Goal: Task Accomplishment & Management: Manage account settings

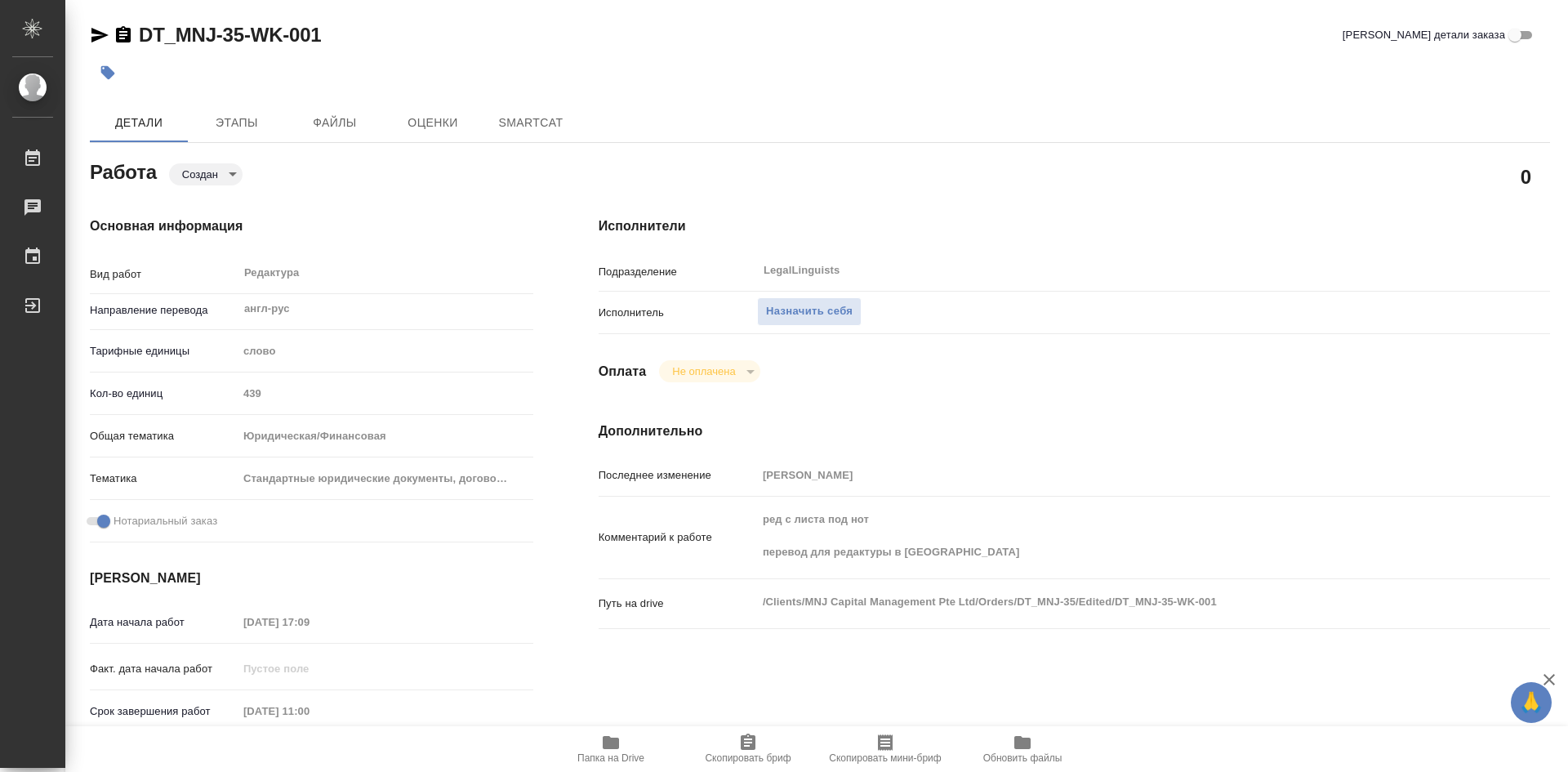
type textarea "x"
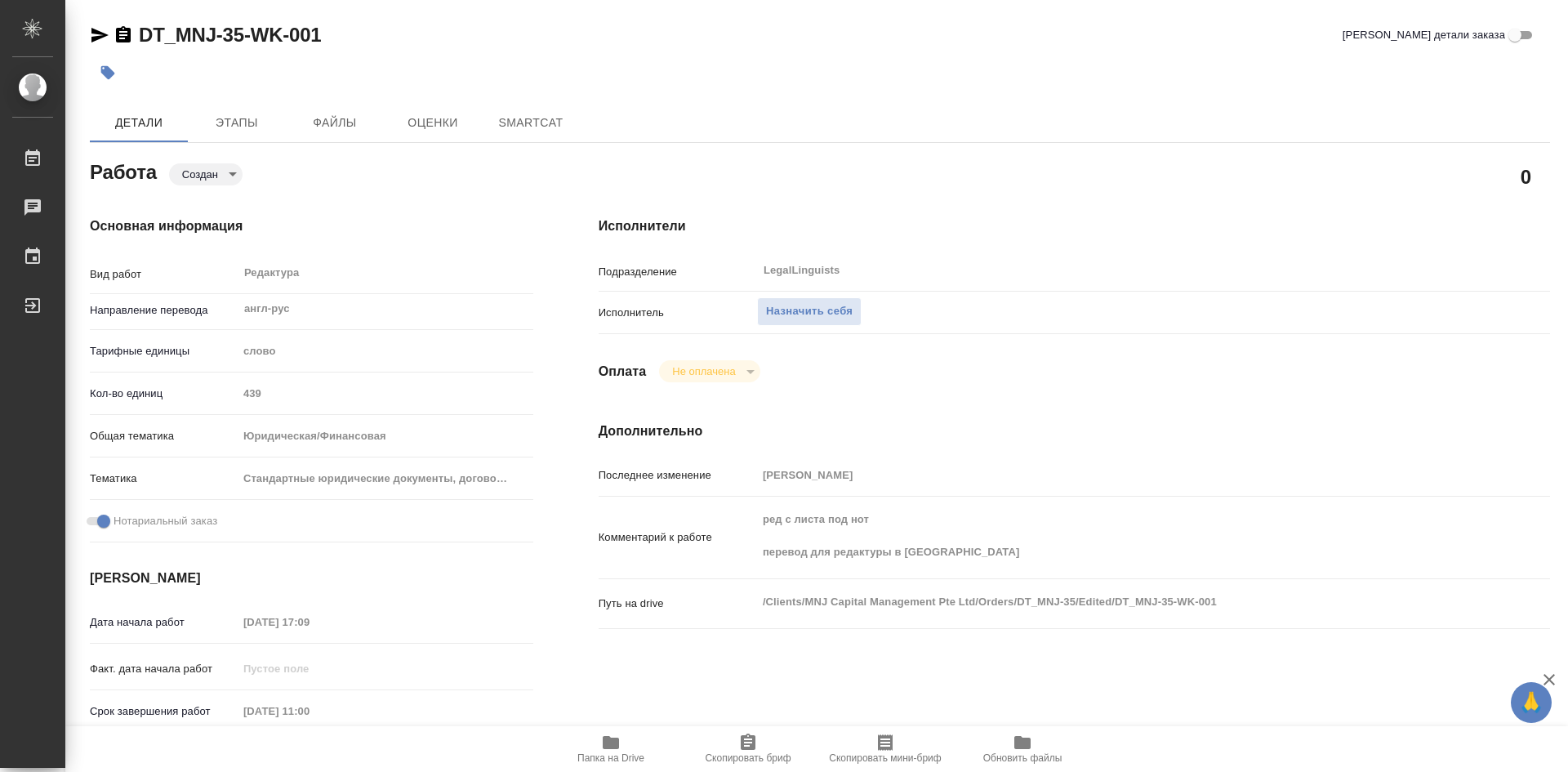
type textarea "x"
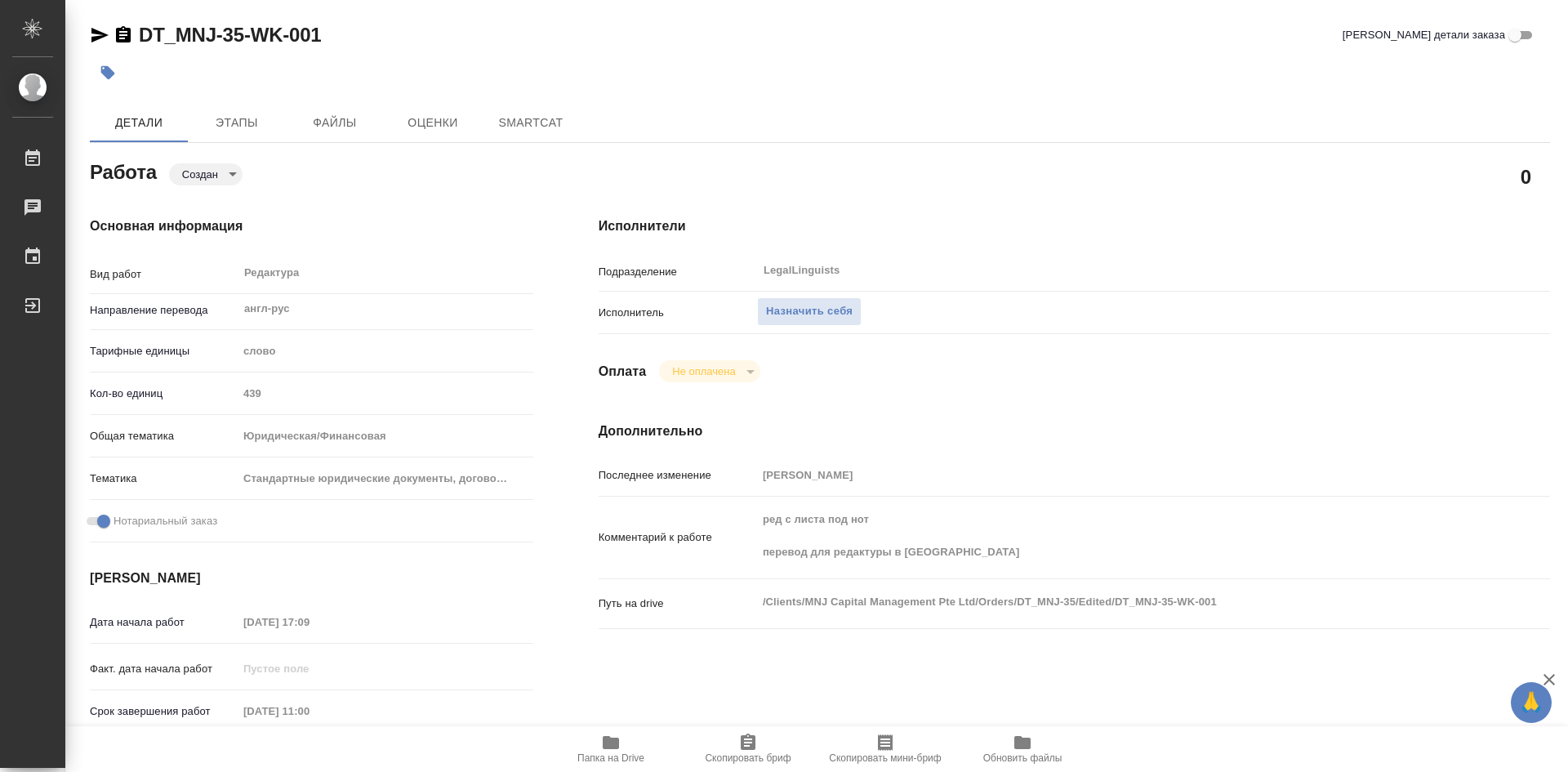
type textarea "x"
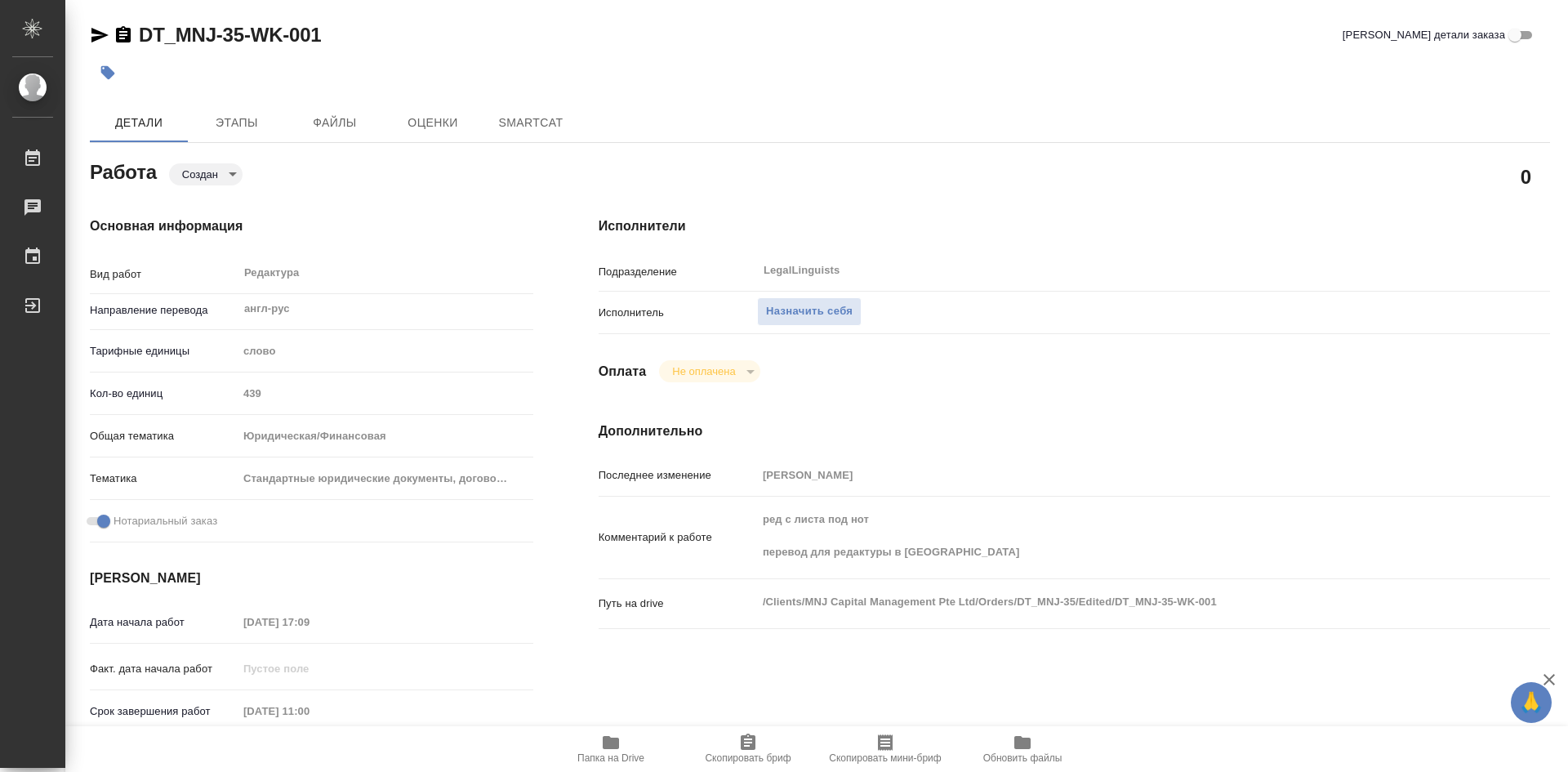
type textarea "x"
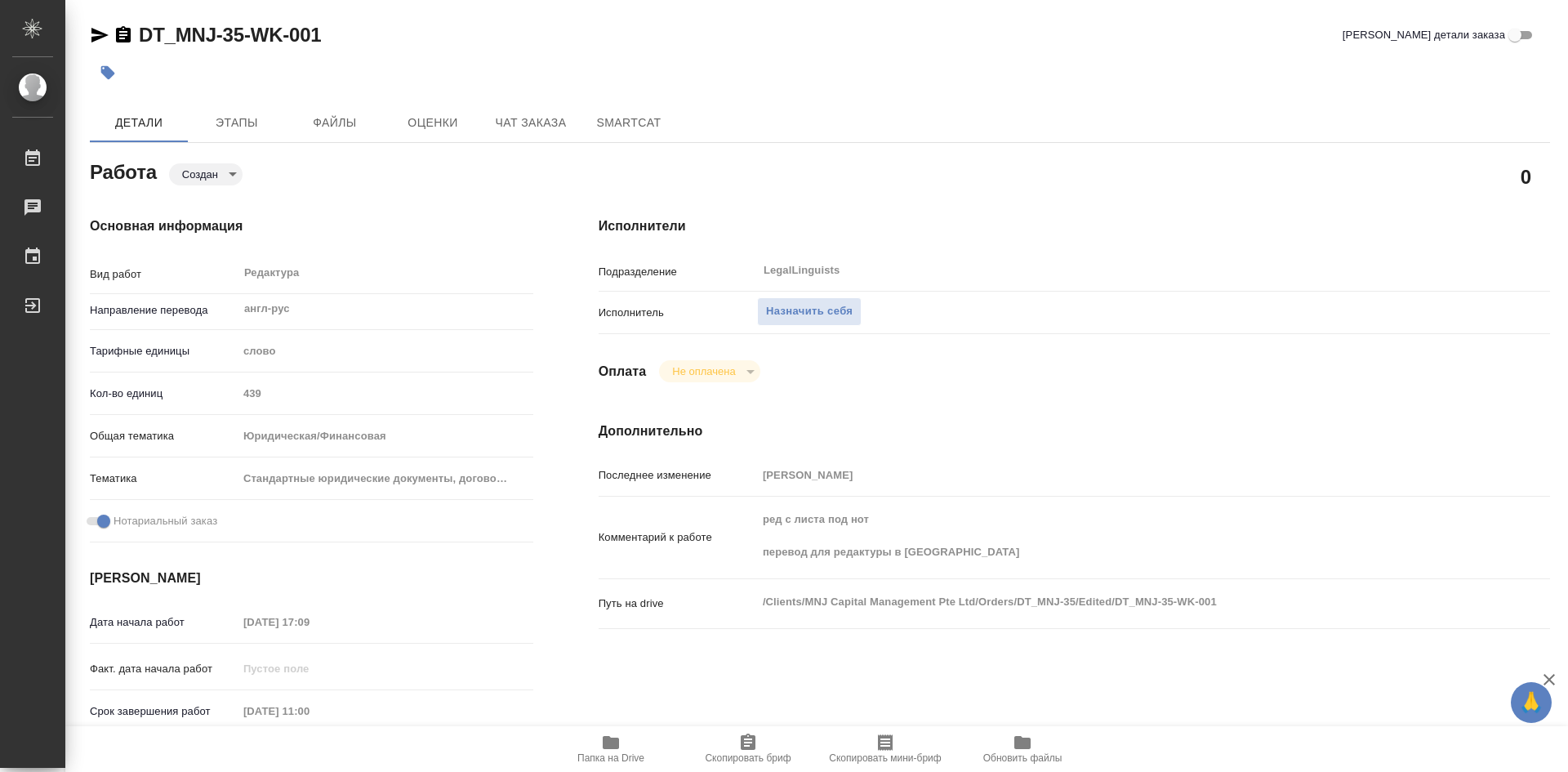
type textarea "x"
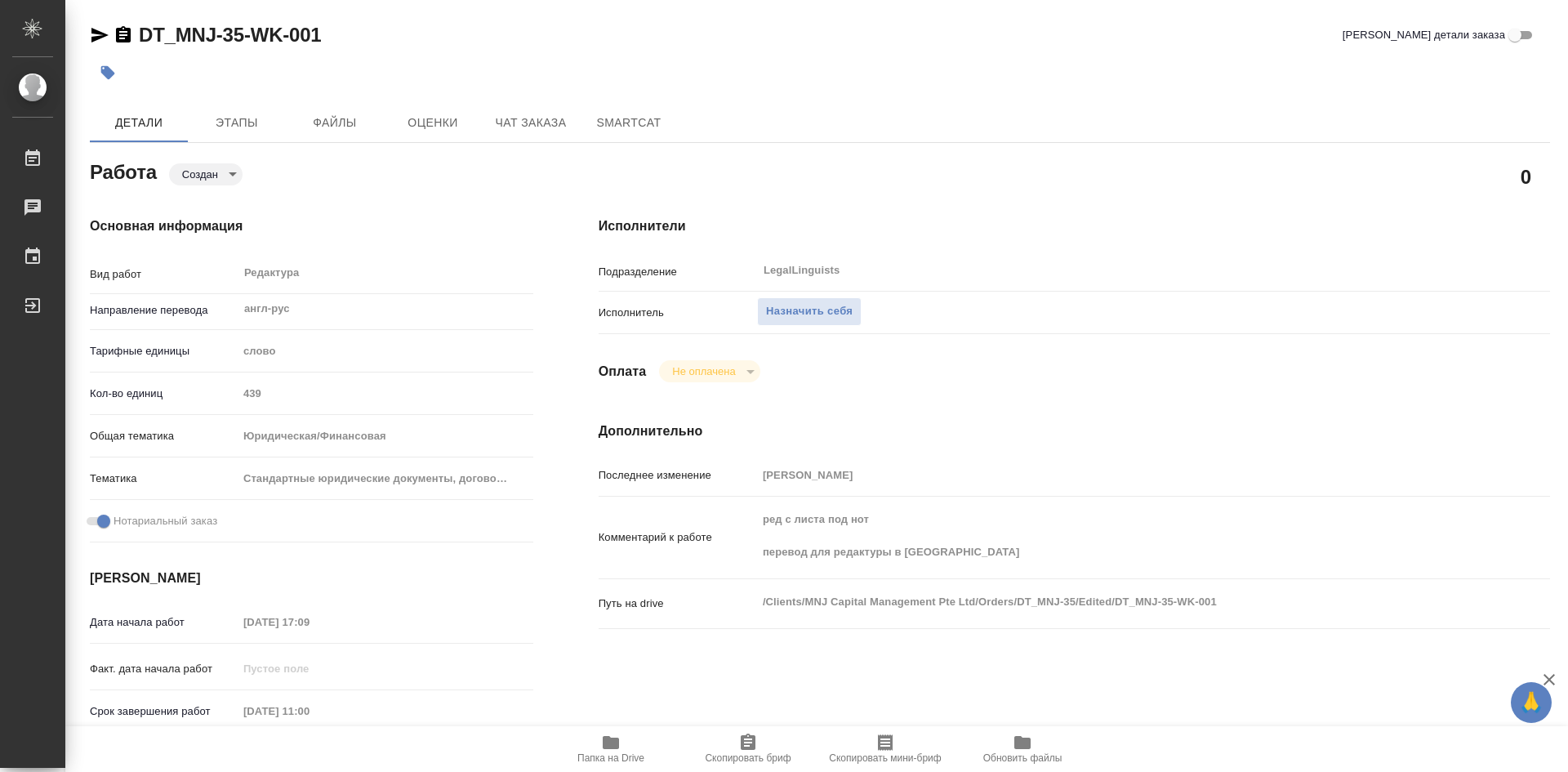
type textarea "x"
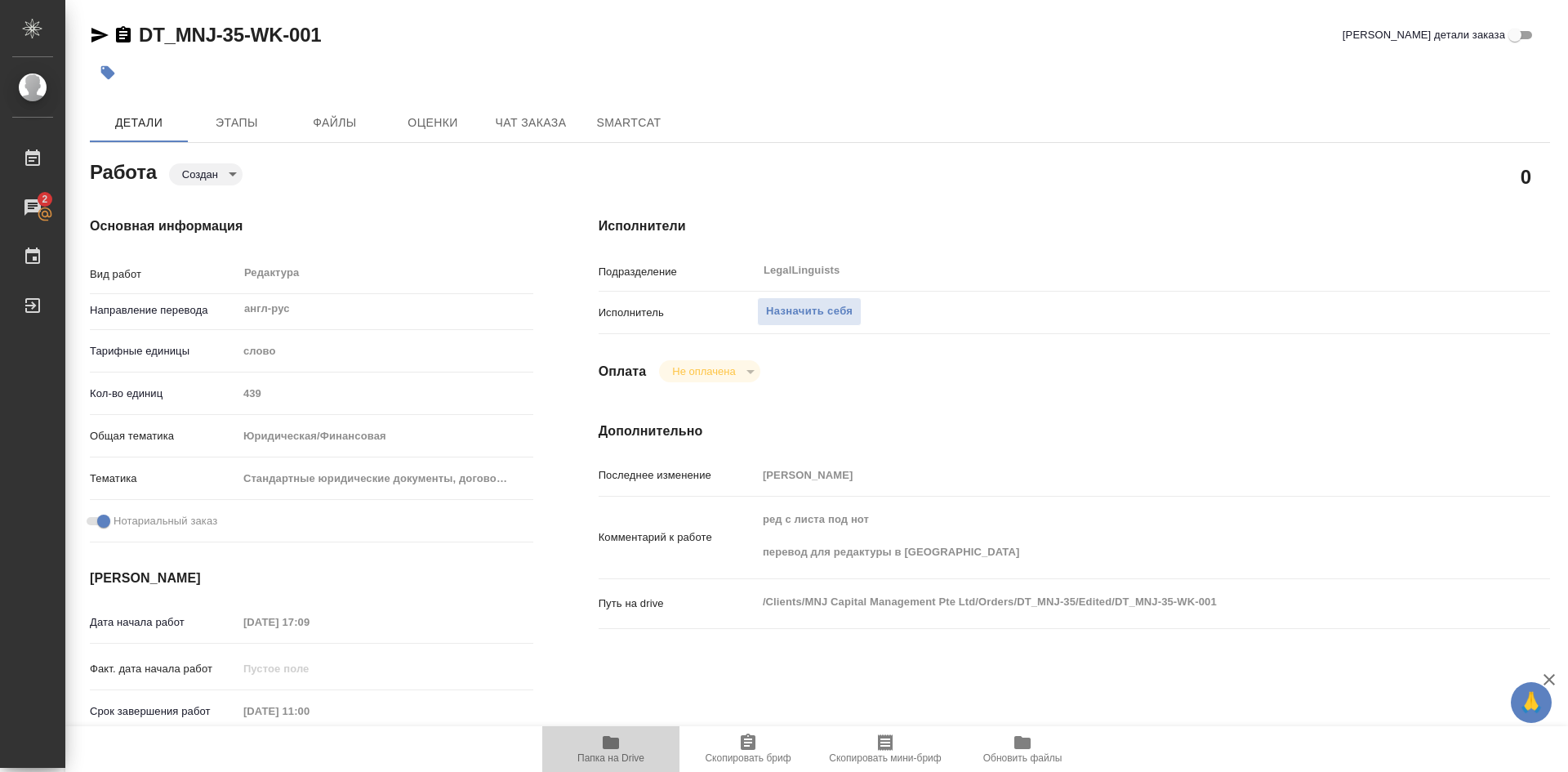
click at [613, 749] on icon "button" at bounding box center [610, 742] width 19 height 19
click at [613, 749] on icon "button" at bounding box center [610, 742] width 16 height 13
click at [790, 313] on span "Назначить себя" at bounding box center [809, 312] width 86 height 19
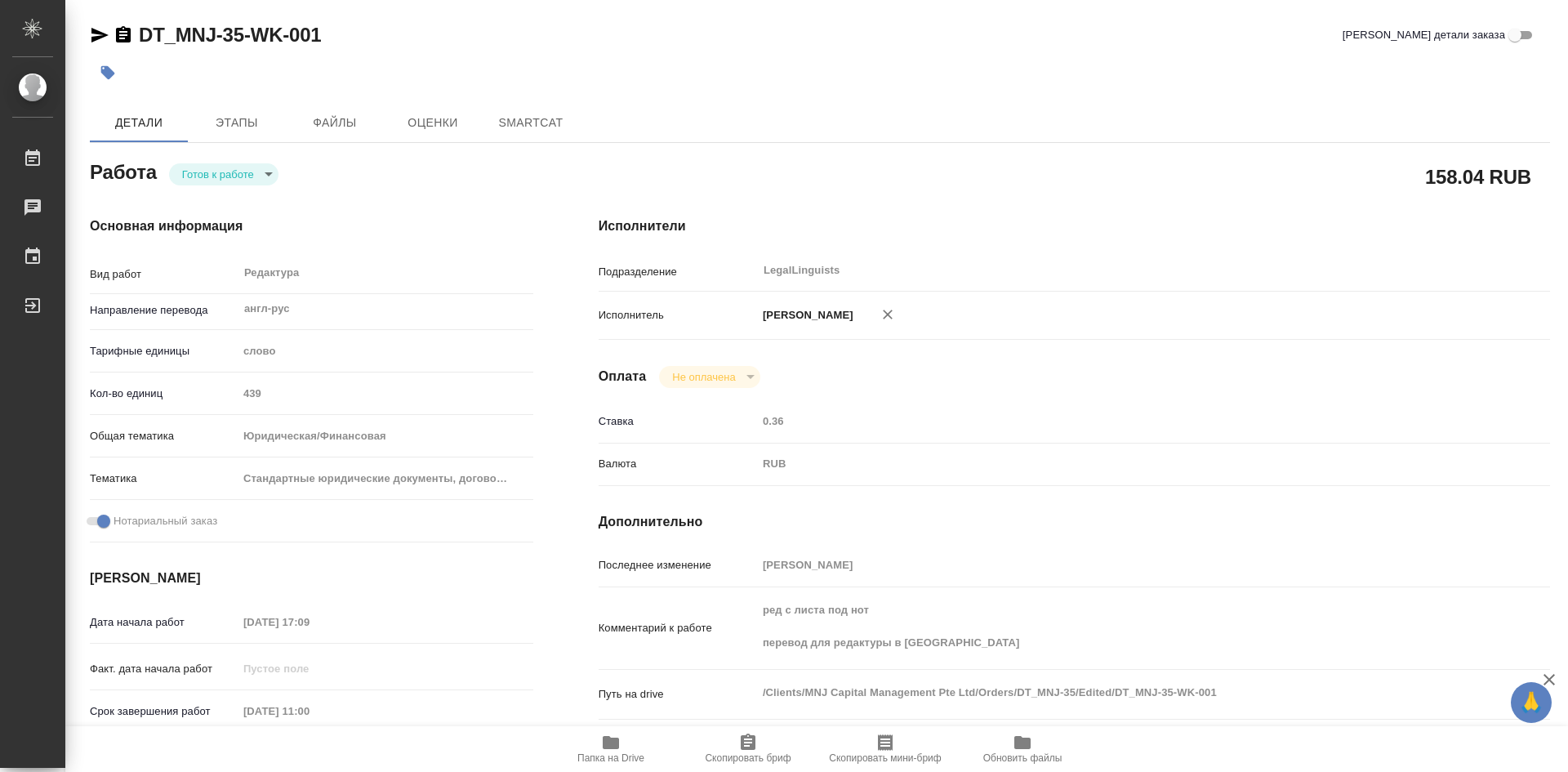
type textarea "x"
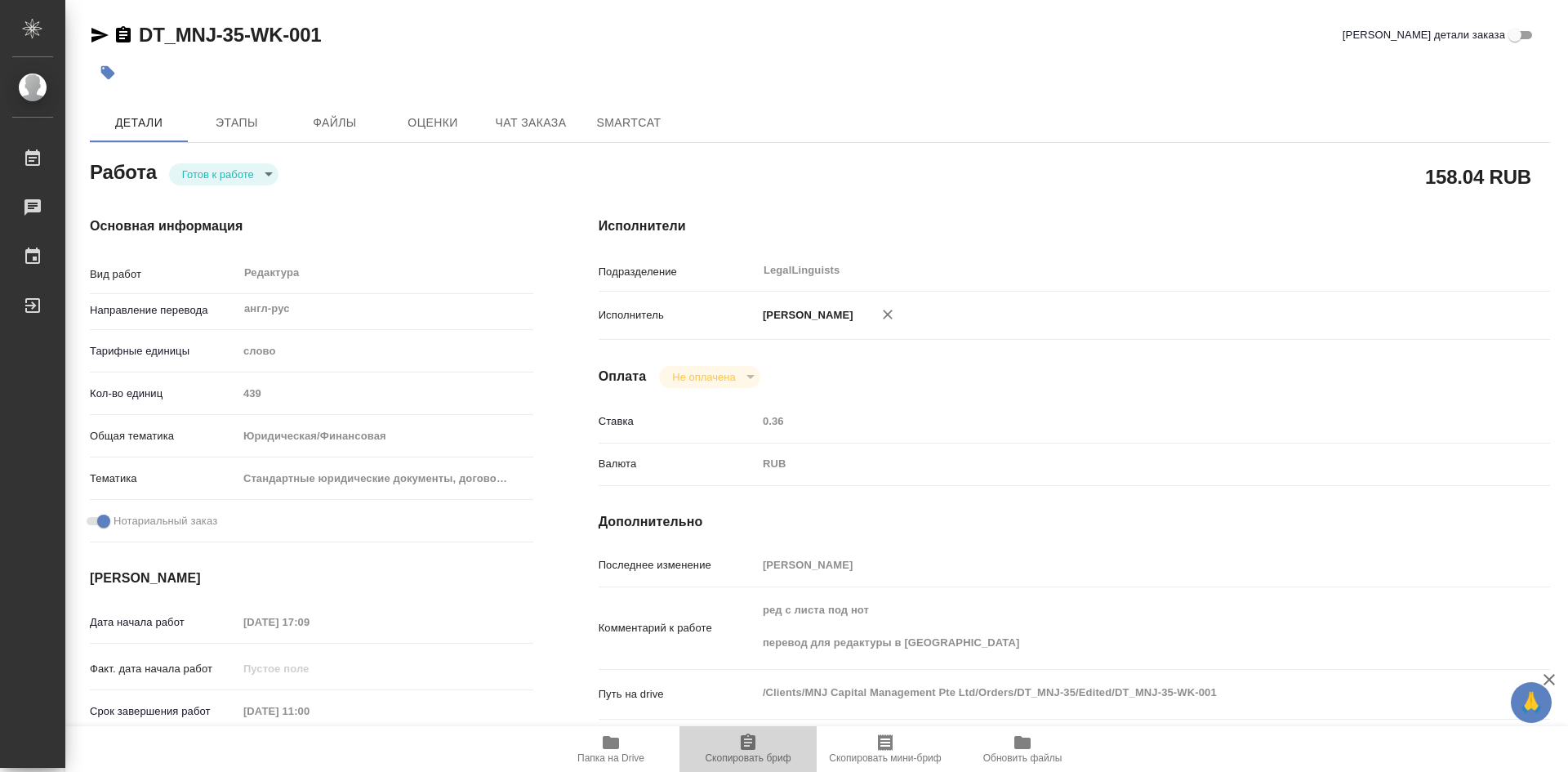
click at [749, 745] on icon "button" at bounding box center [747, 742] width 14 height 16
type textarea "x"
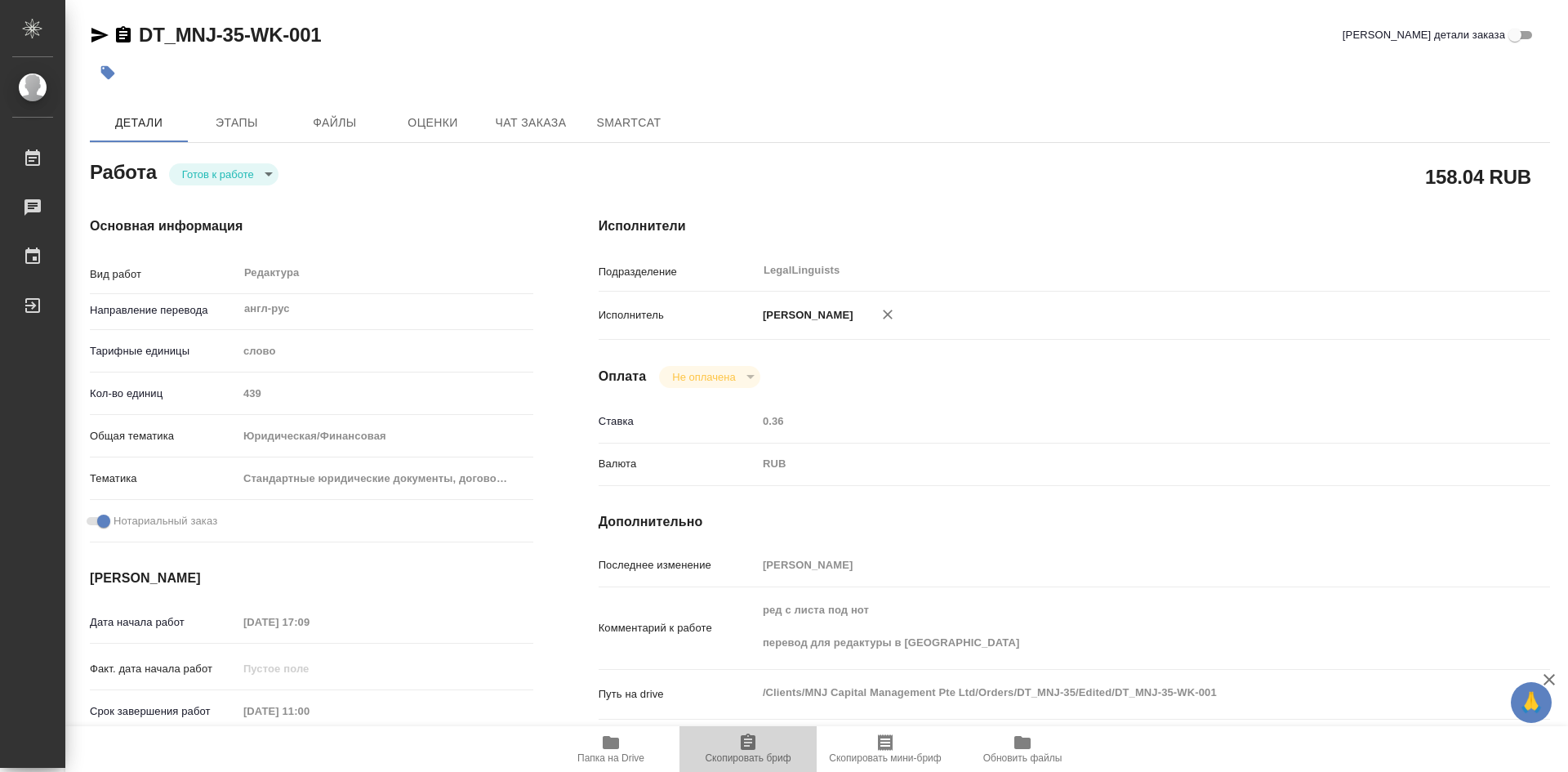
type textarea "x"
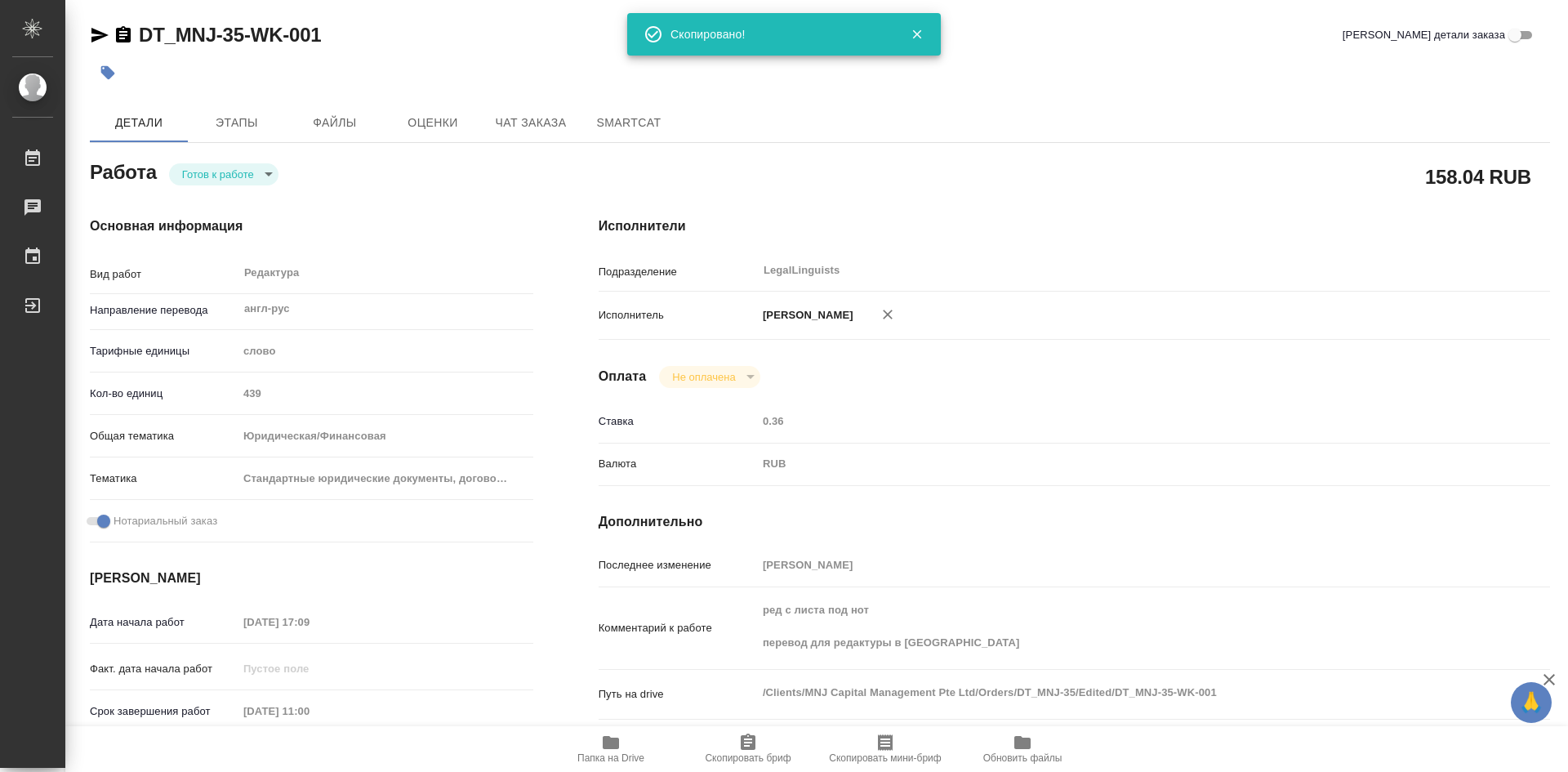
type textarea "x"
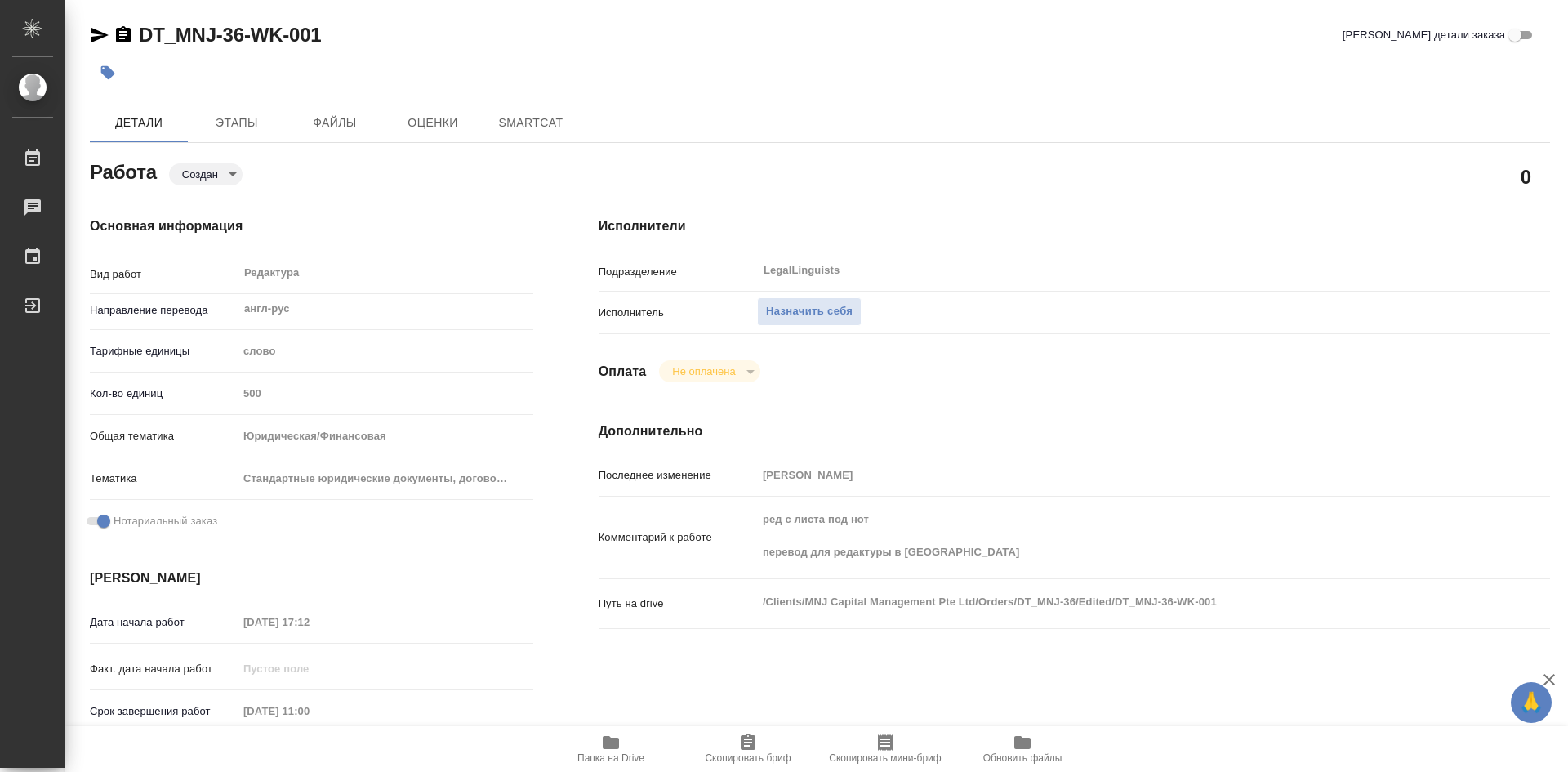
type textarea "x"
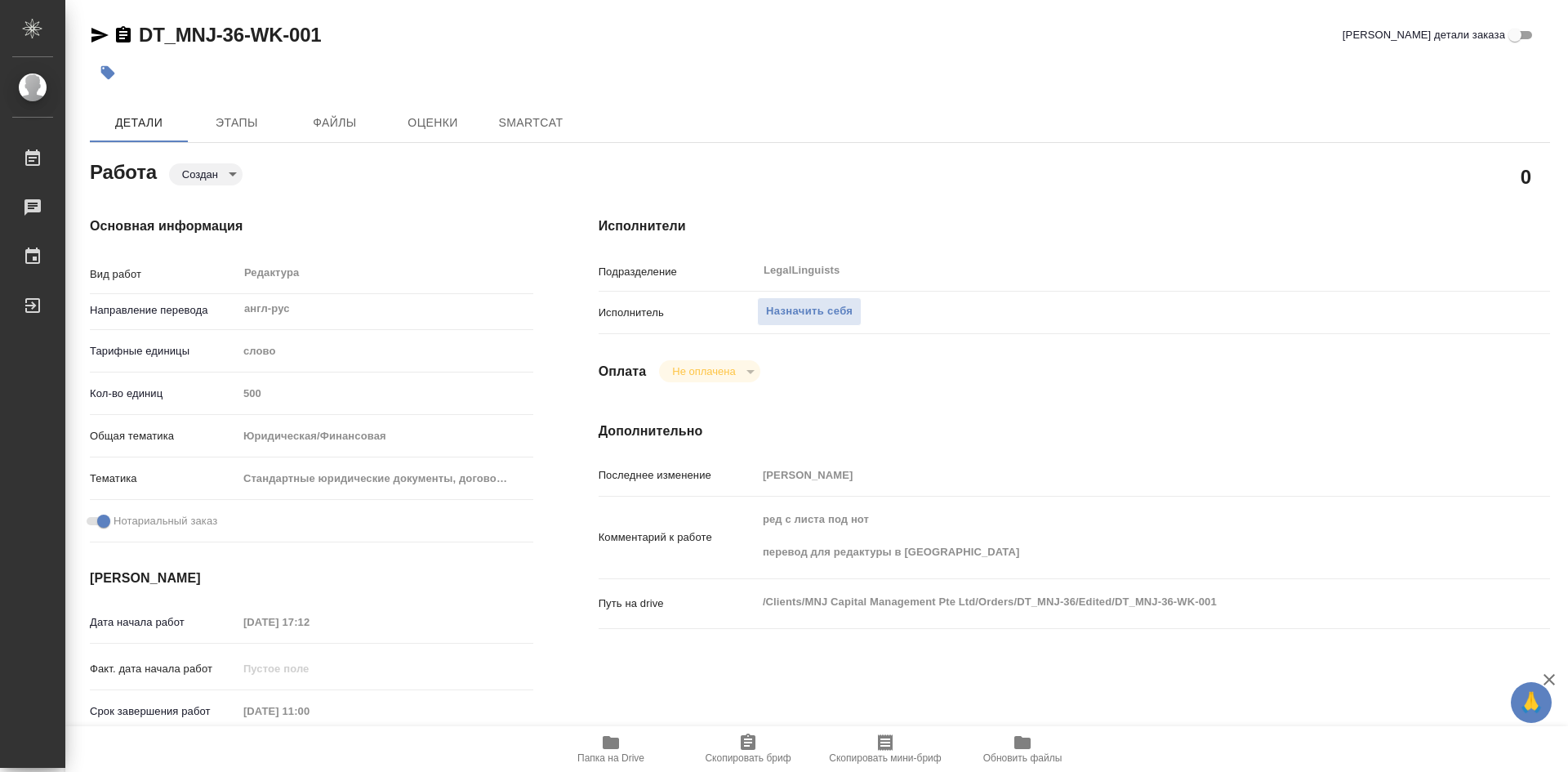
type textarea "x"
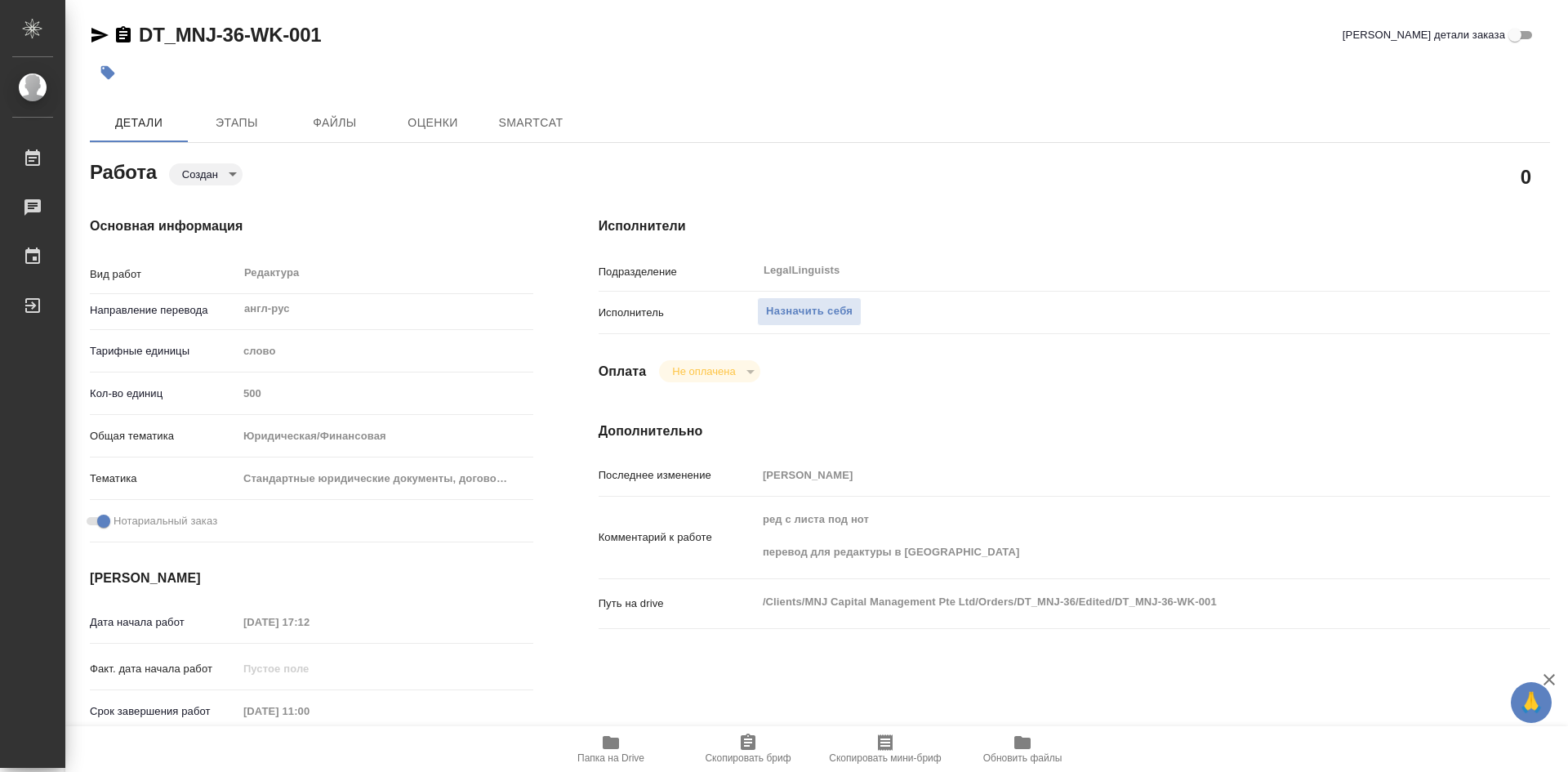
type textarea "x"
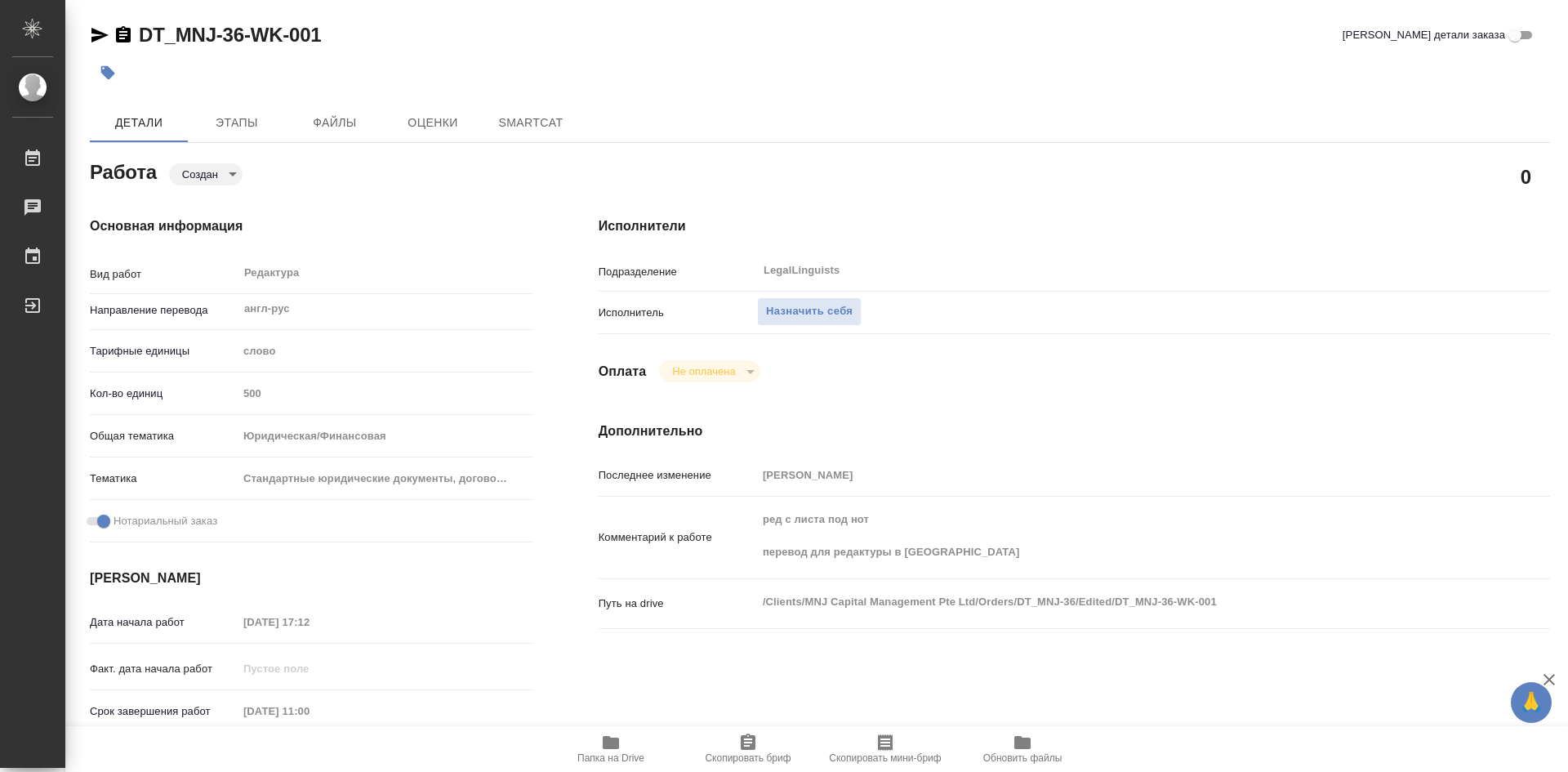
type textarea "x"
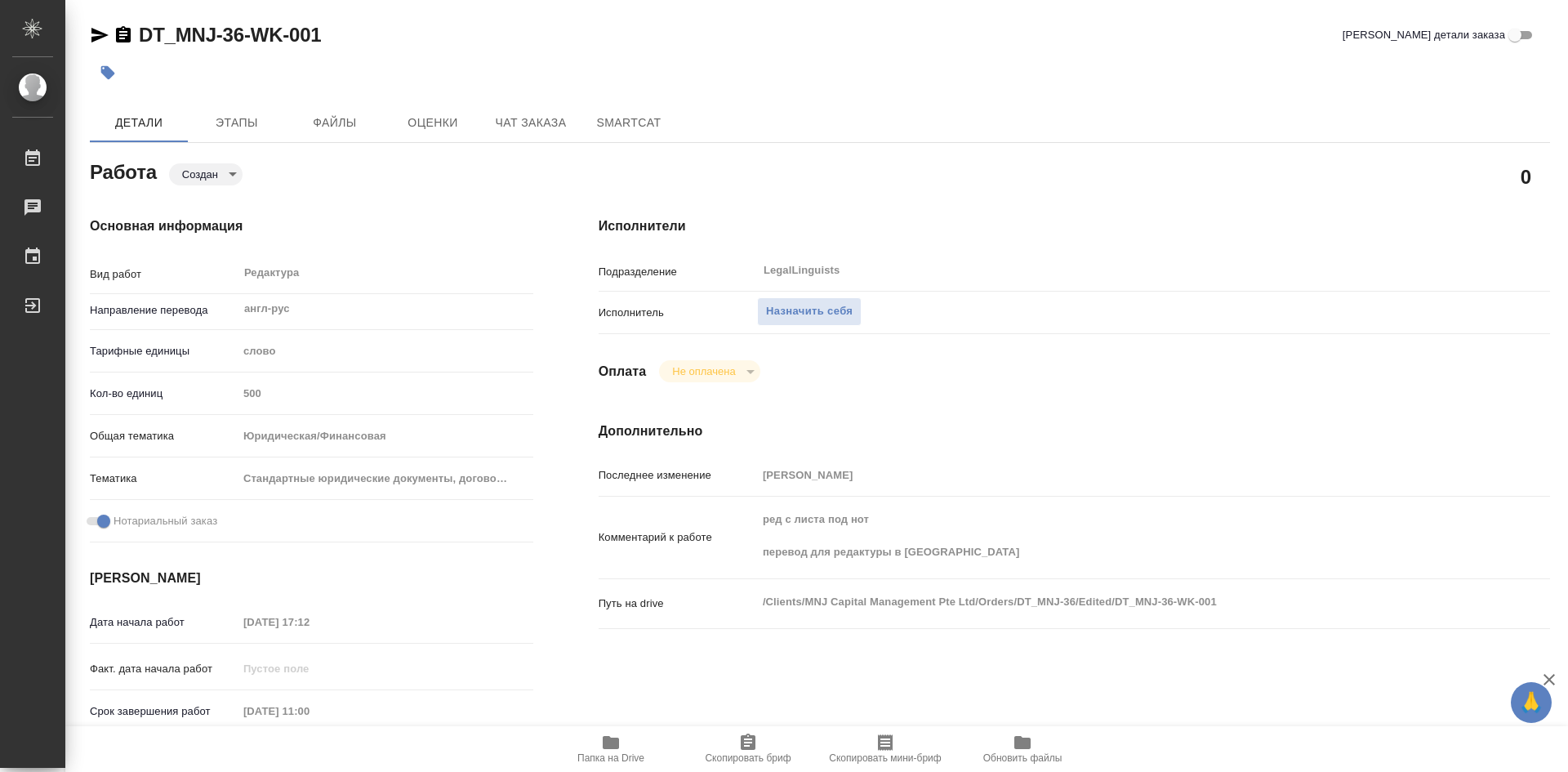
type textarea "x"
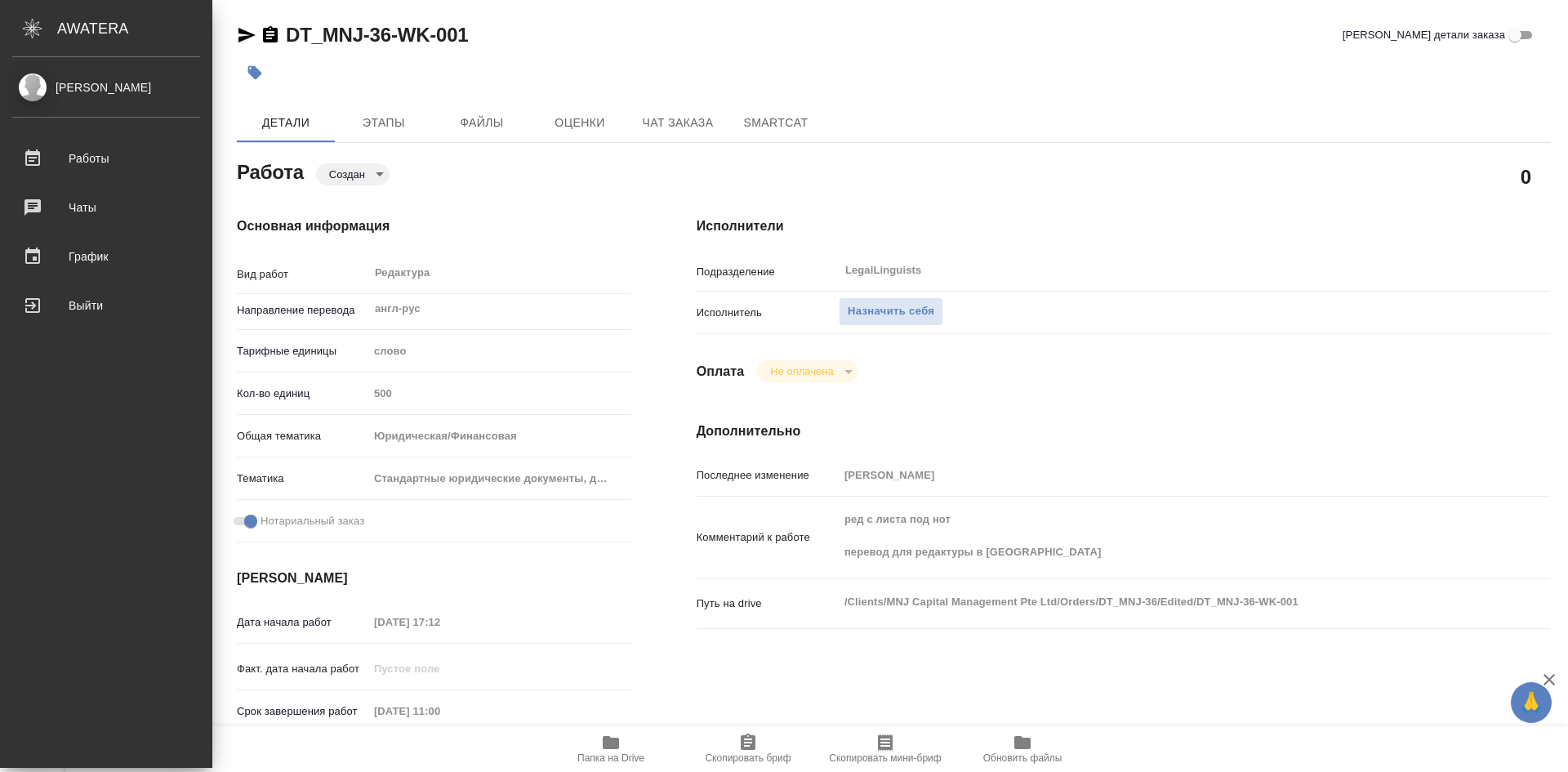
type textarea "x"
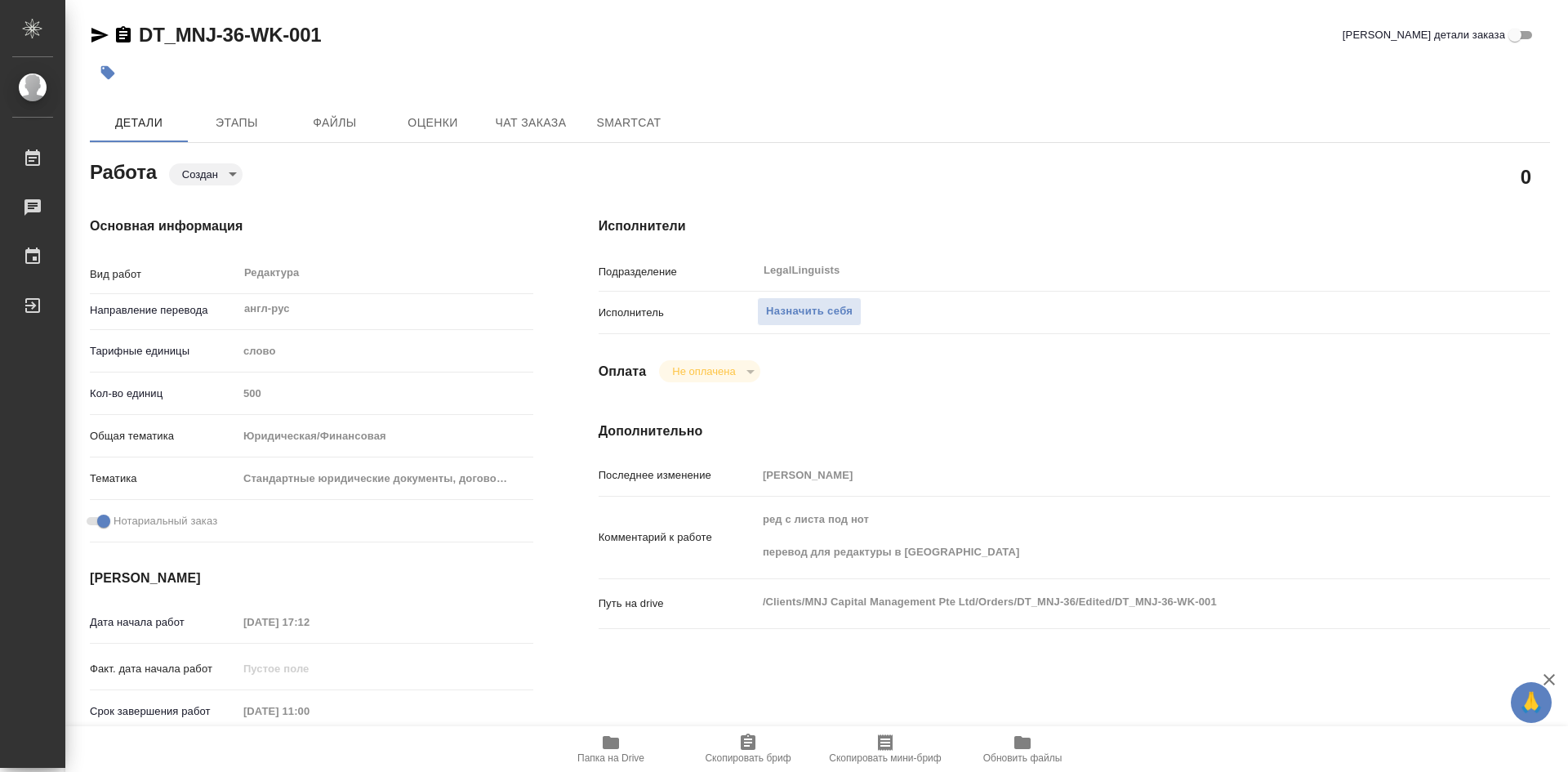
type textarea "x"
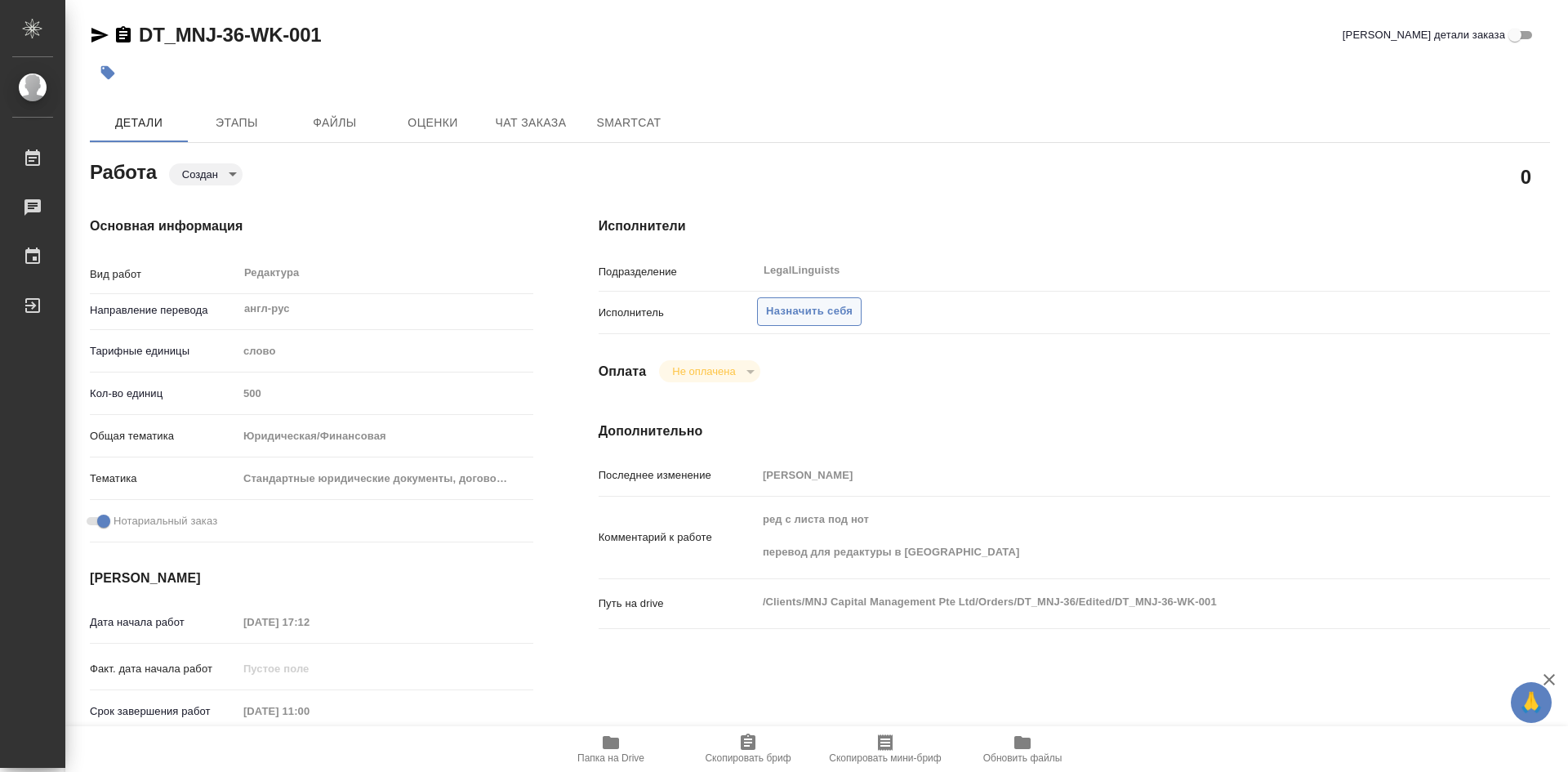
type textarea "x"
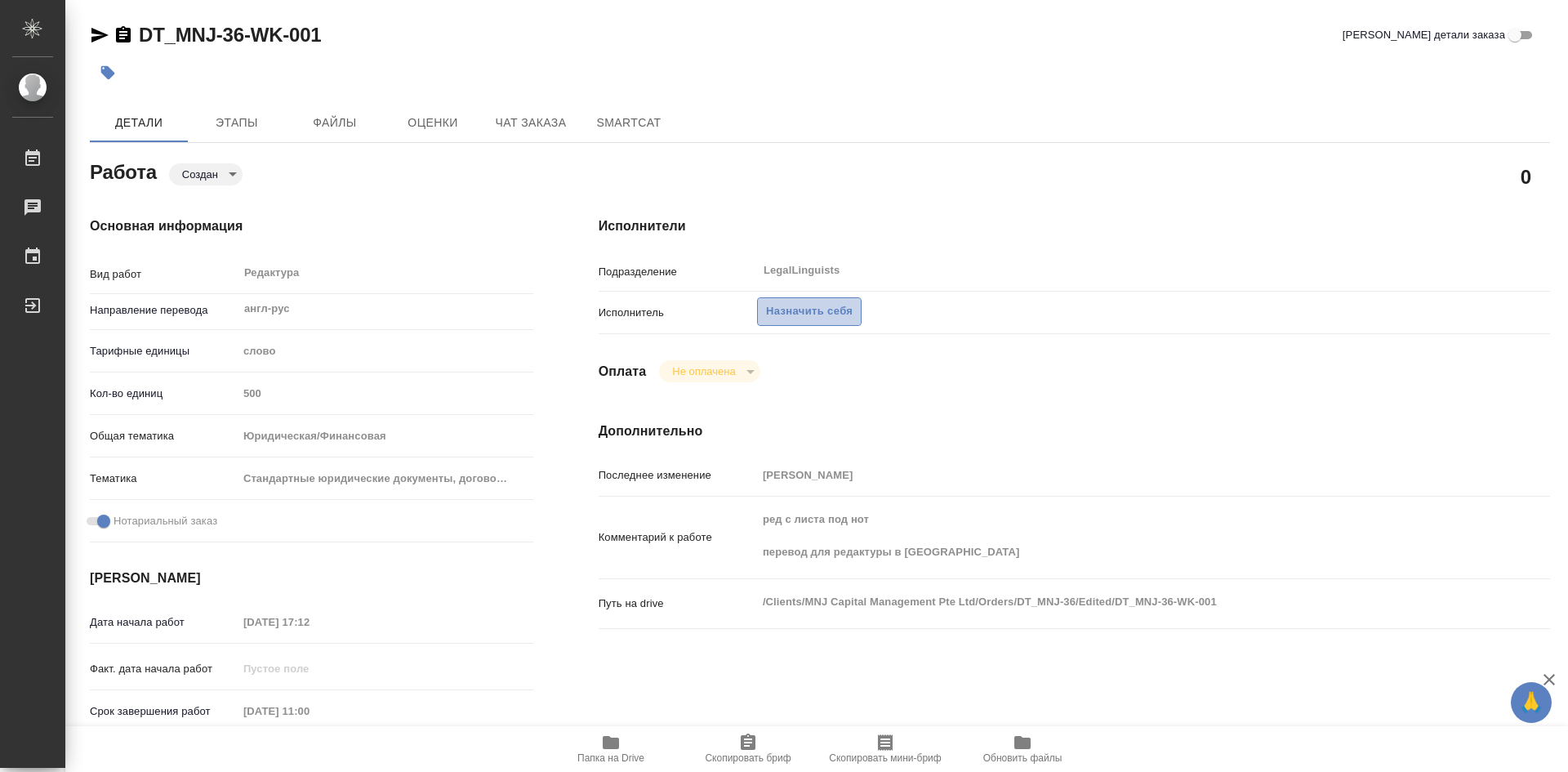
click at [809, 313] on span "Назначить себя" at bounding box center [809, 312] width 86 height 19
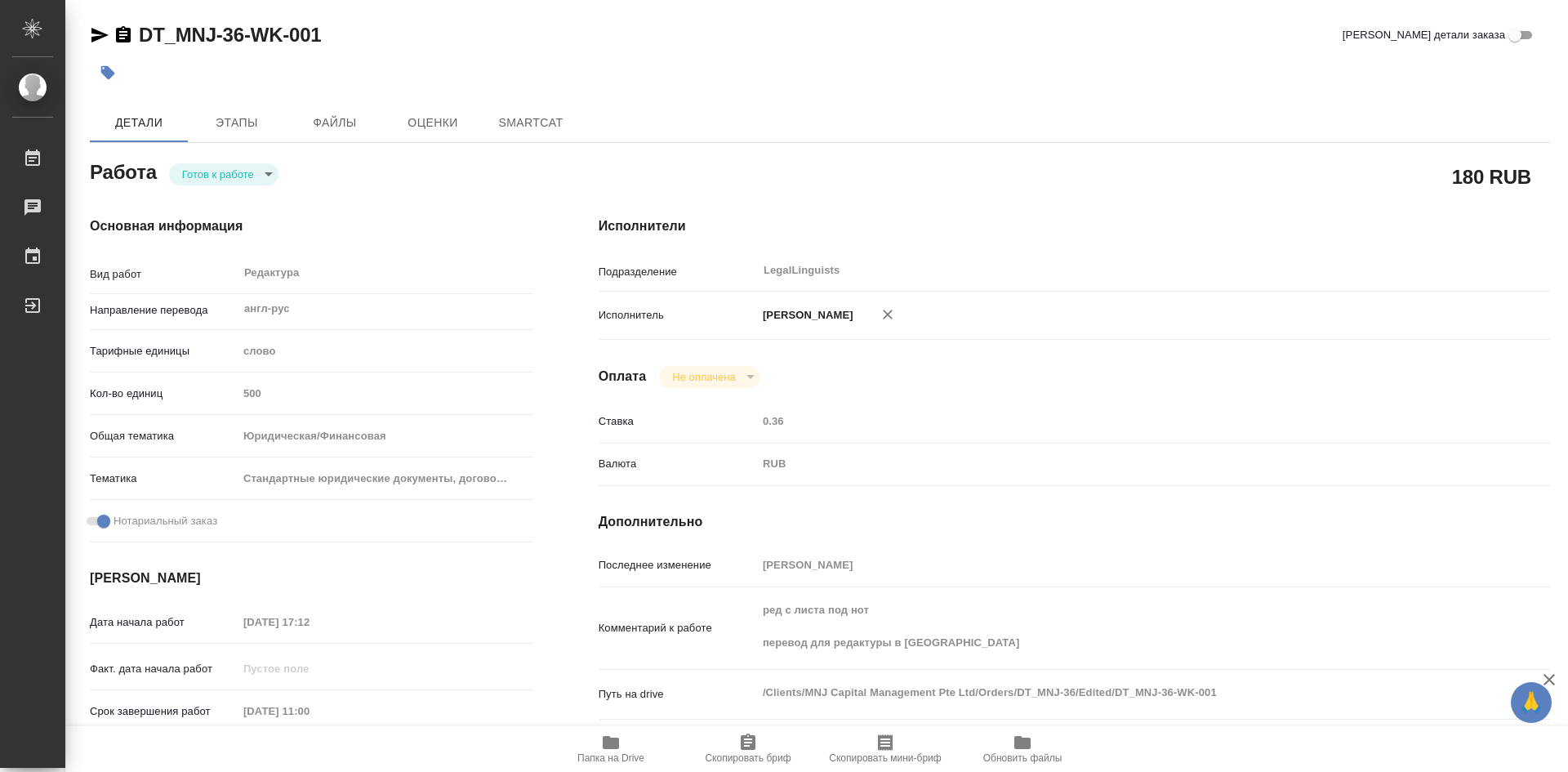
type textarea "x"
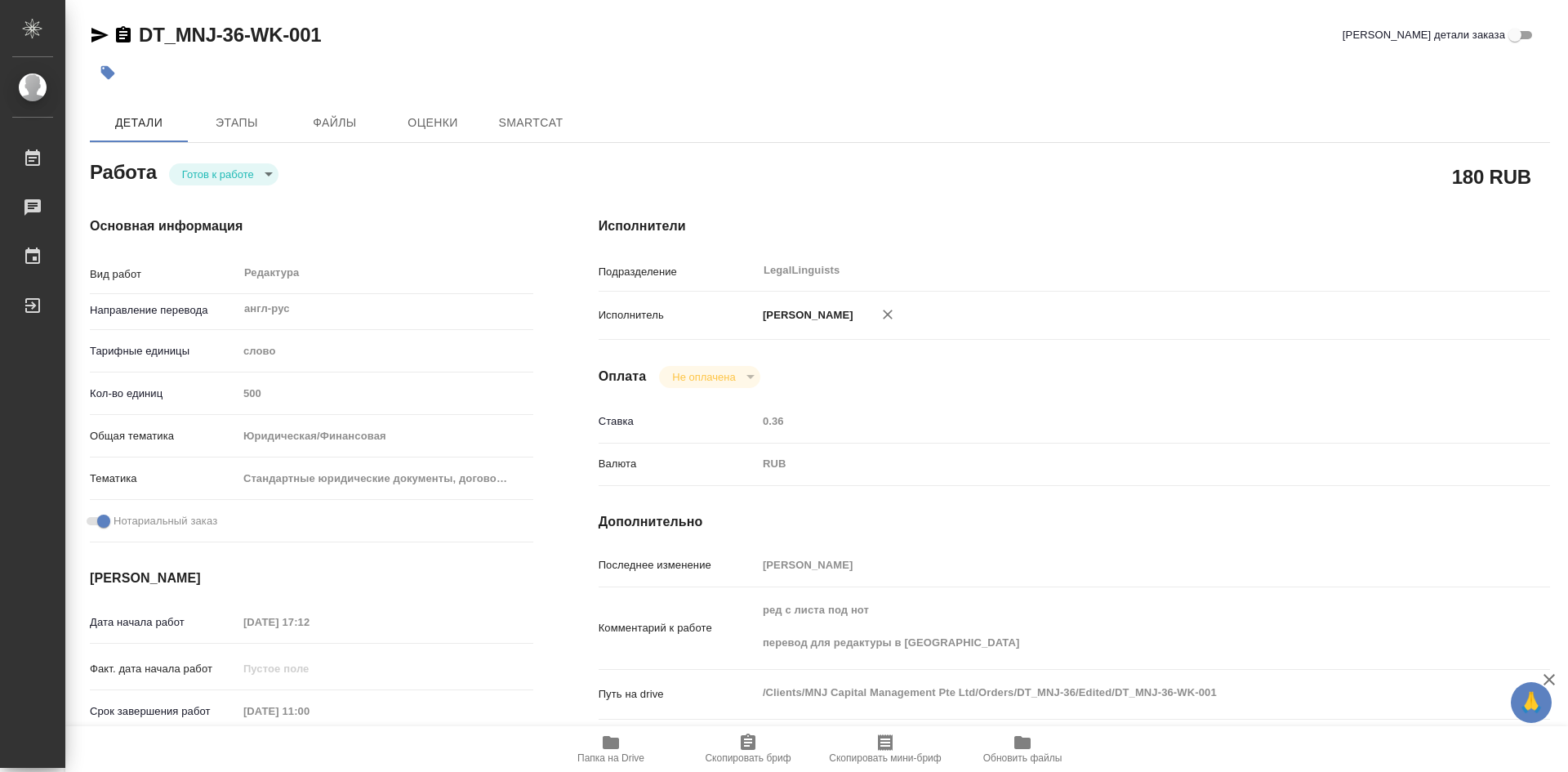
type textarea "x"
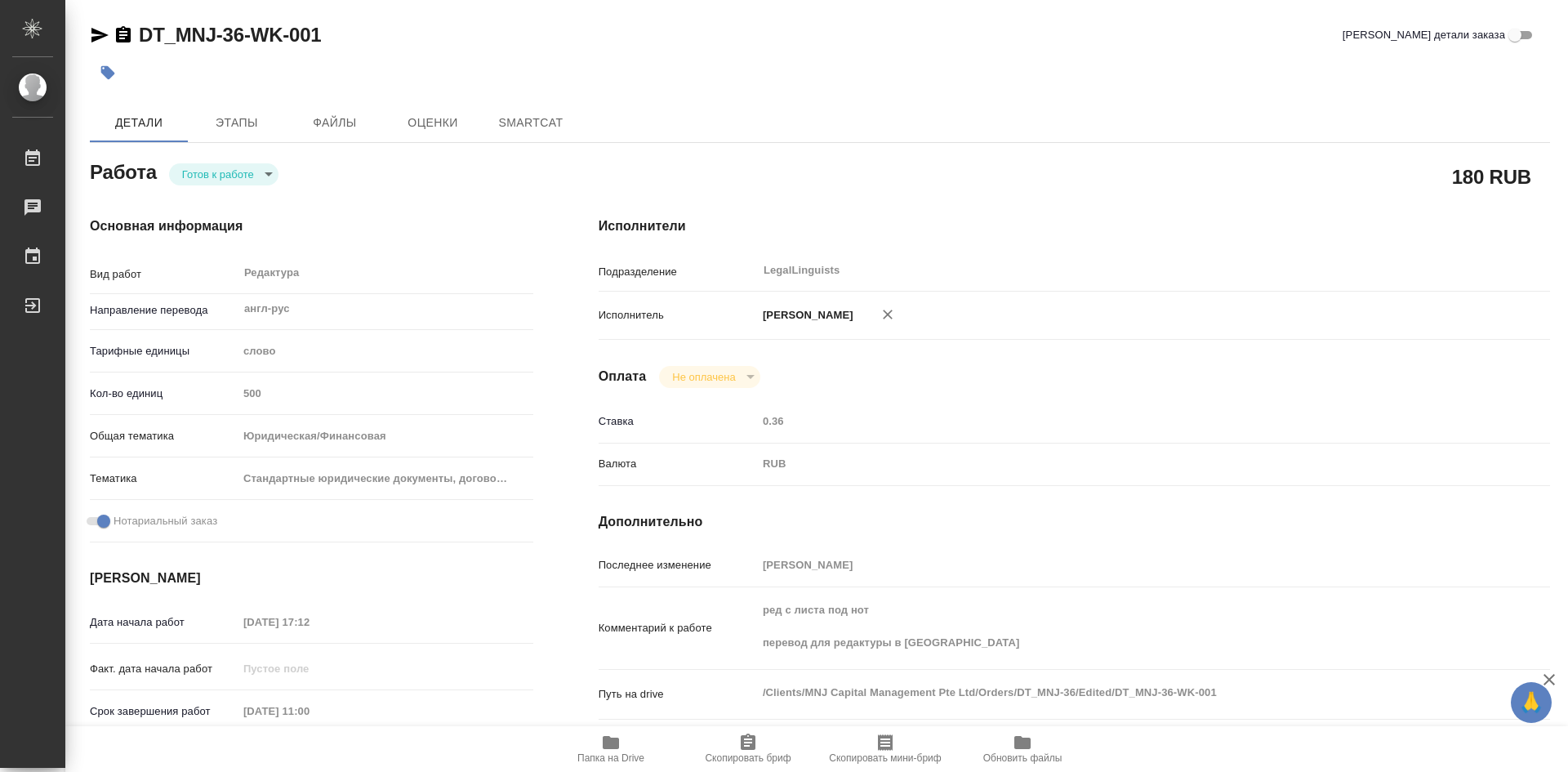
type textarea "x"
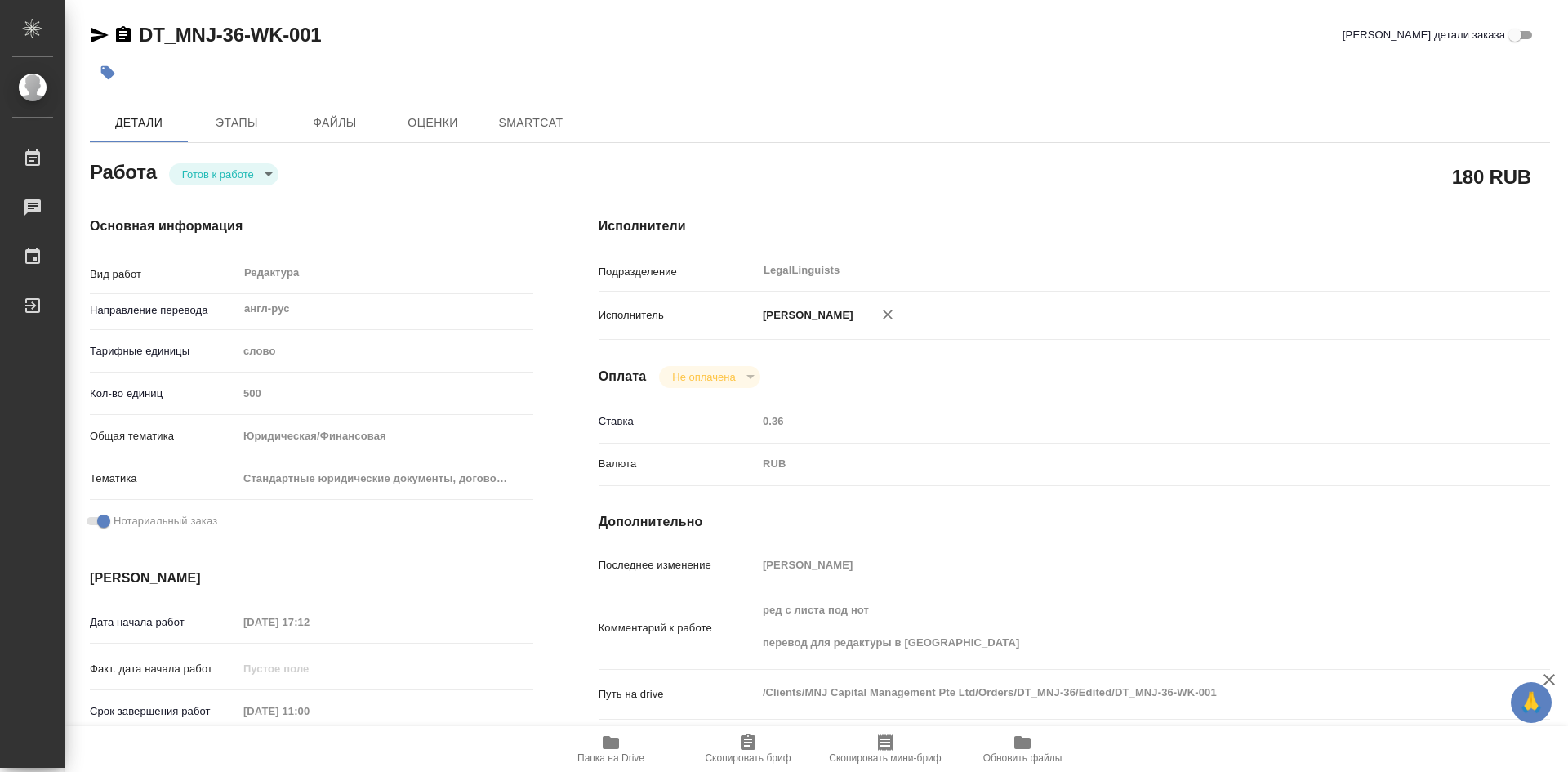
type textarea "x"
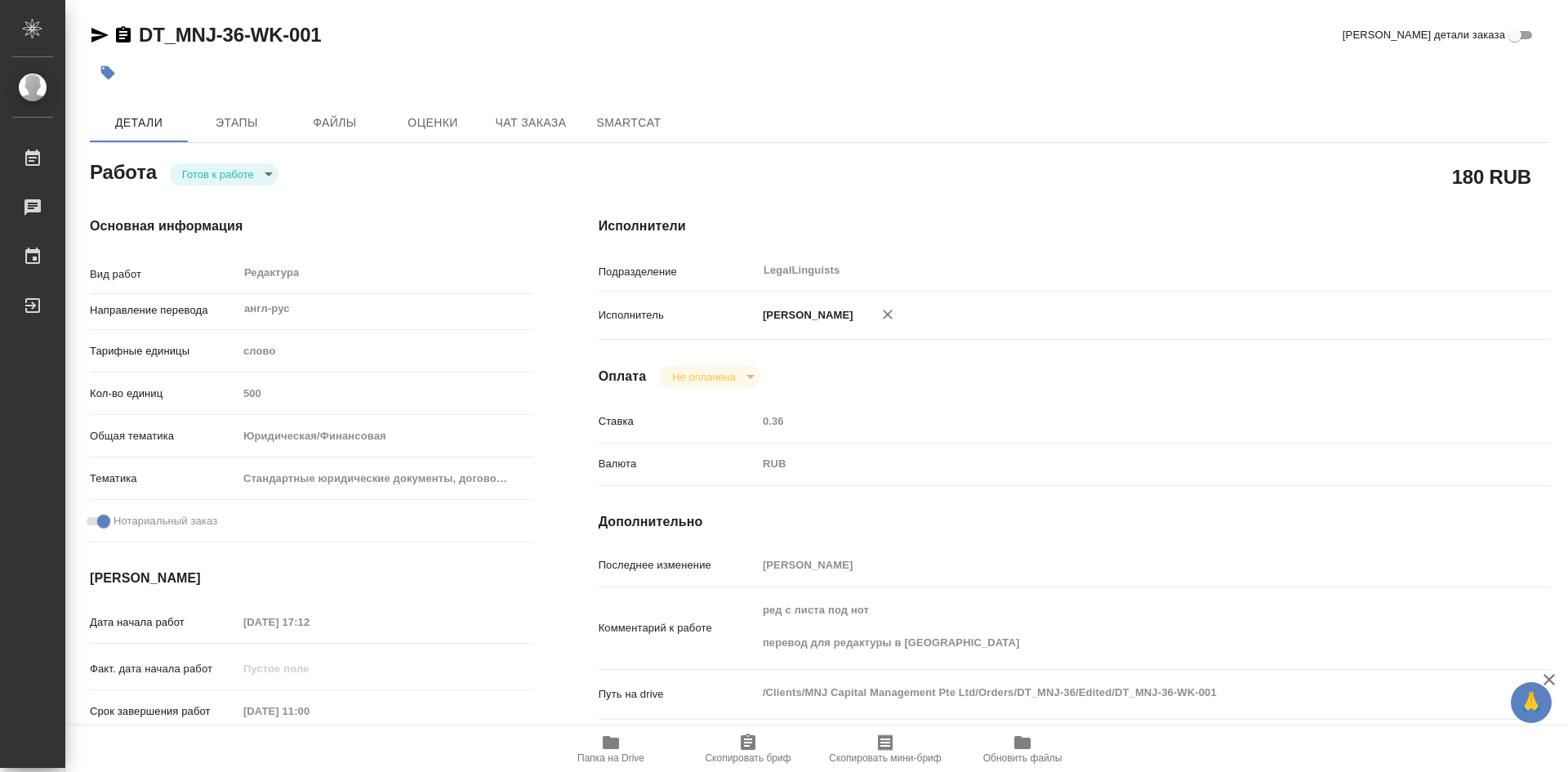
click at [606, 737] on icon "button" at bounding box center [610, 742] width 16 height 13
type textarea "x"
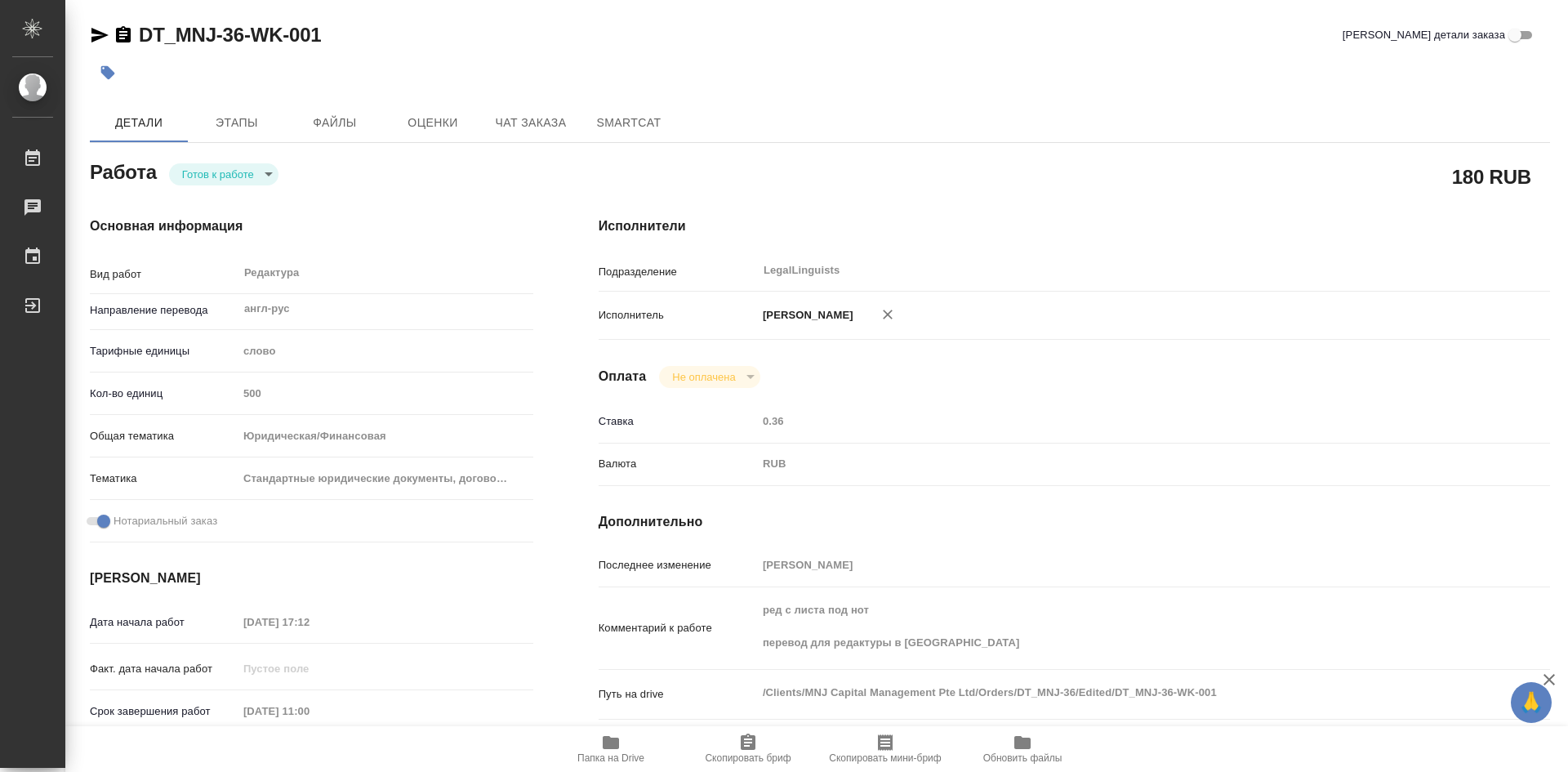
type textarea "x"
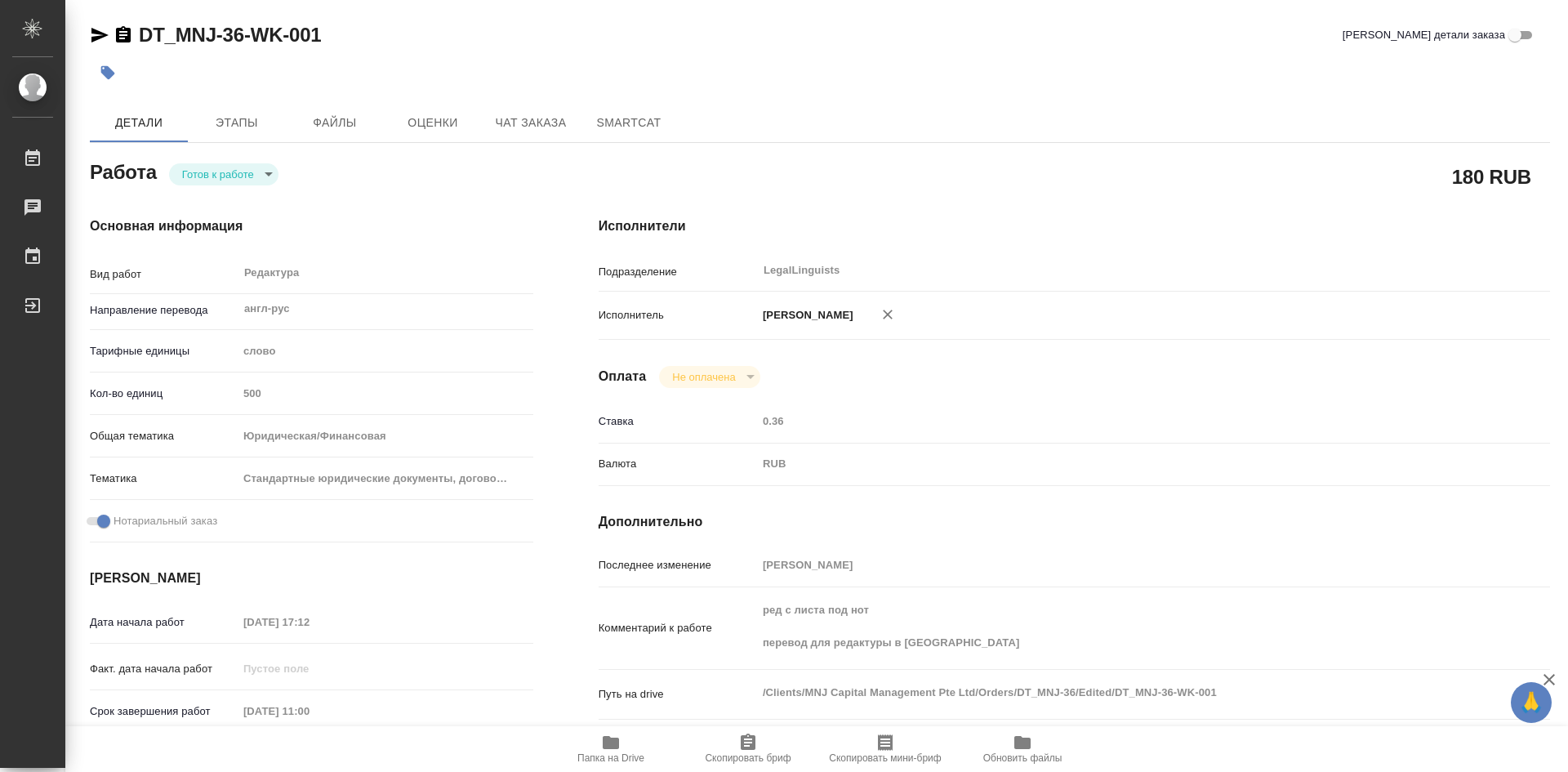
type textarea "x"
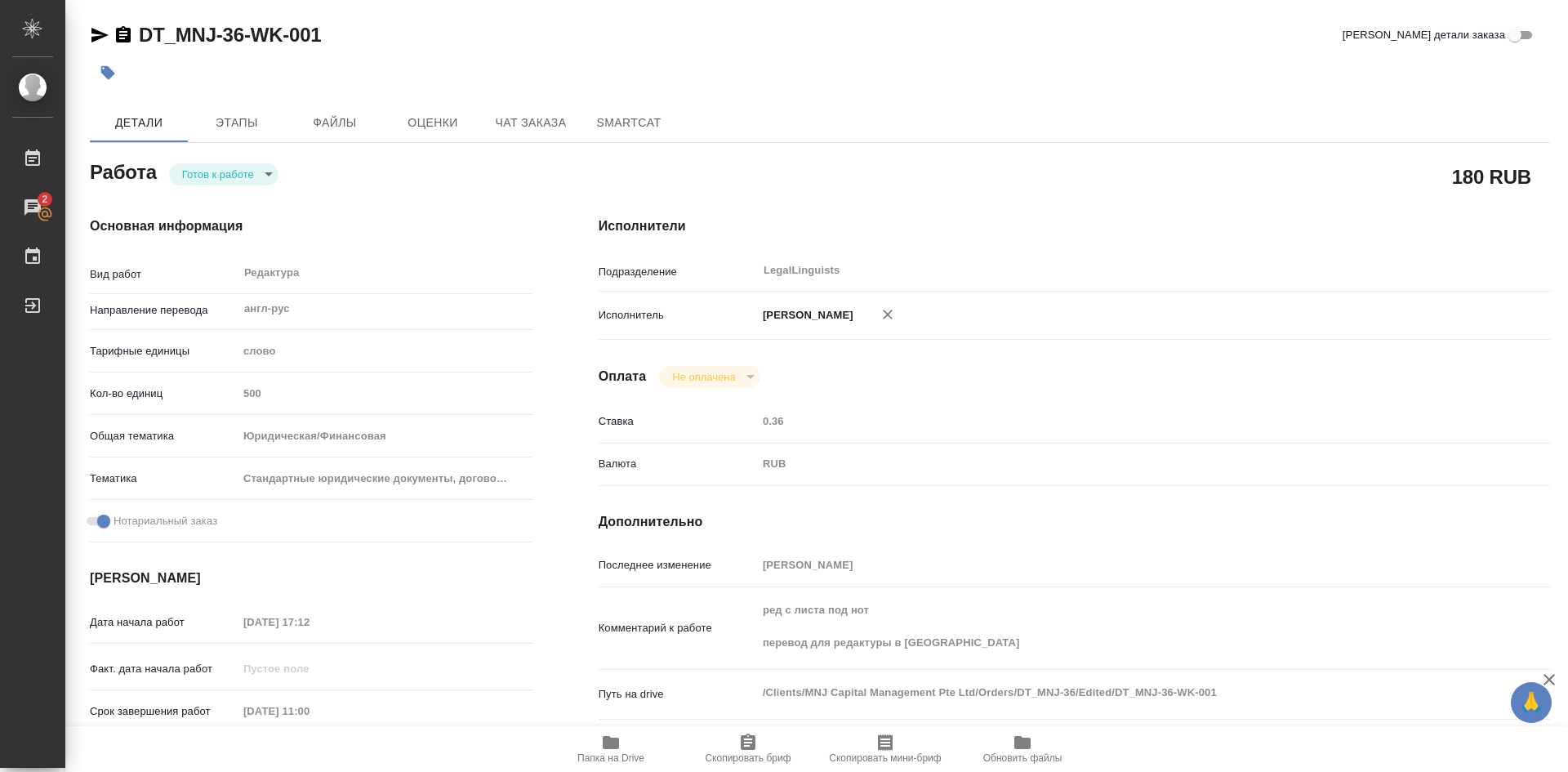
type textarea "x"
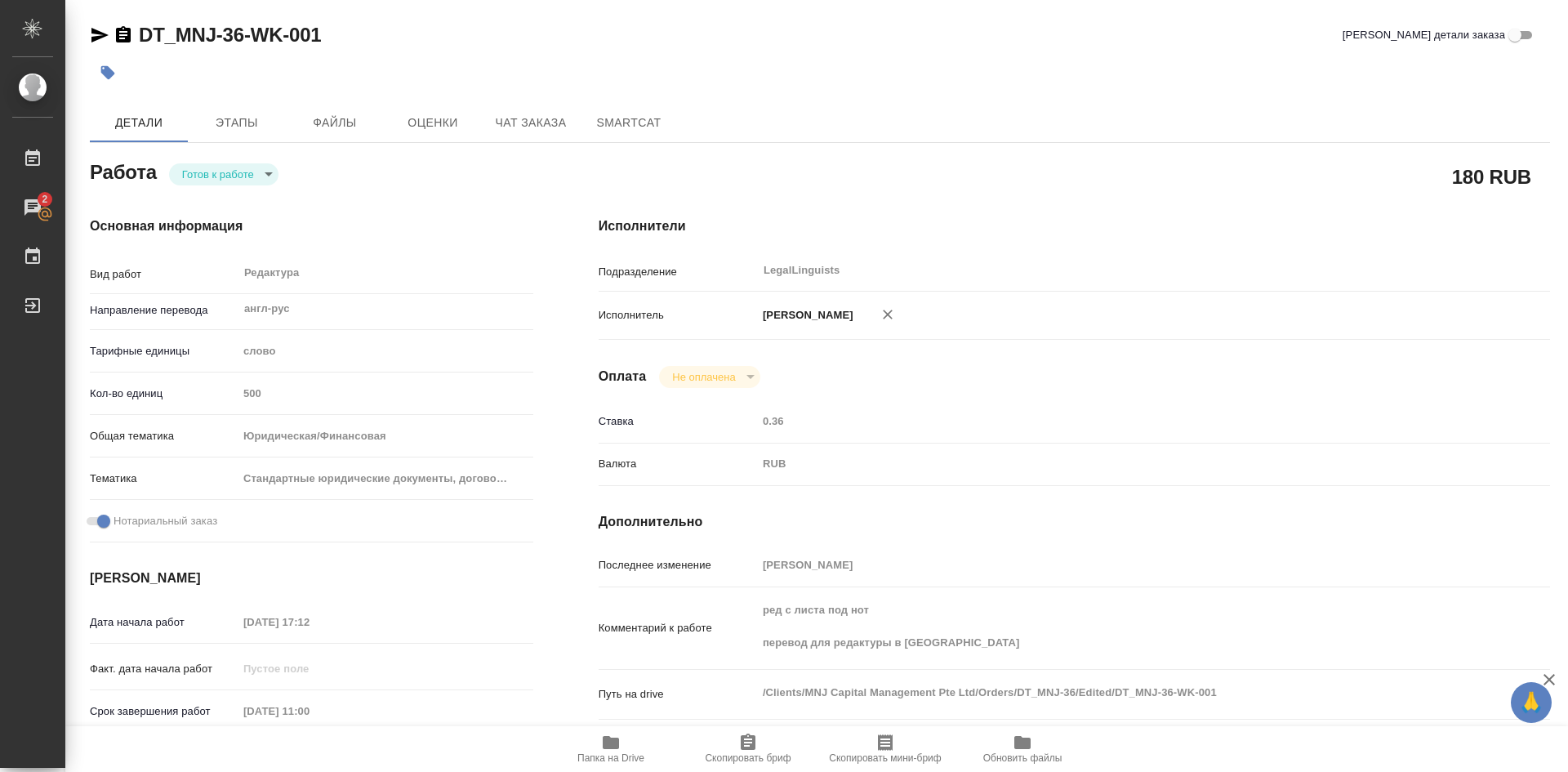
type textarea "x"
click at [748, 743] on icon "button" at bounding box center [747, 742] width 14 height 16
